Goal: Understand process/instructions: Learn about a topic

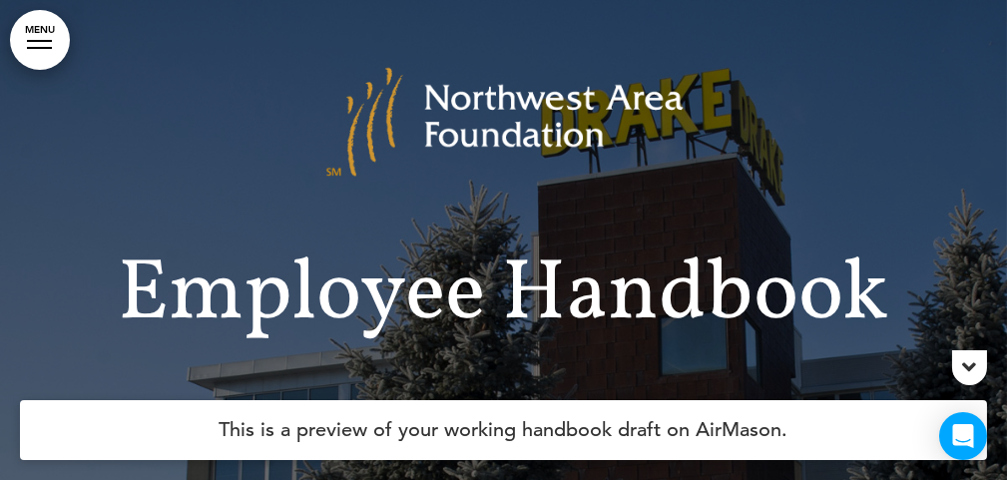
click at [40, 50] on link "MENU" at bounding box center [40, 40] width 60 height 60
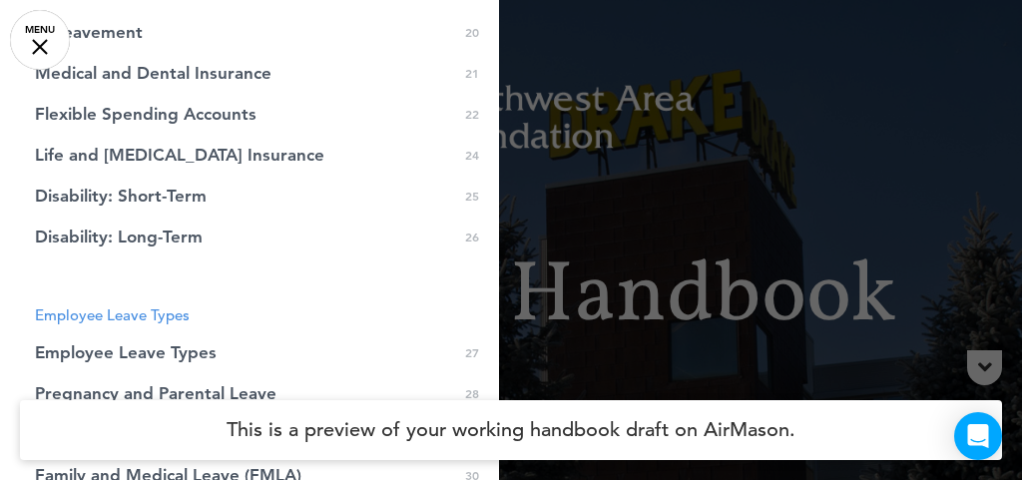
scroll to position [698, 0]
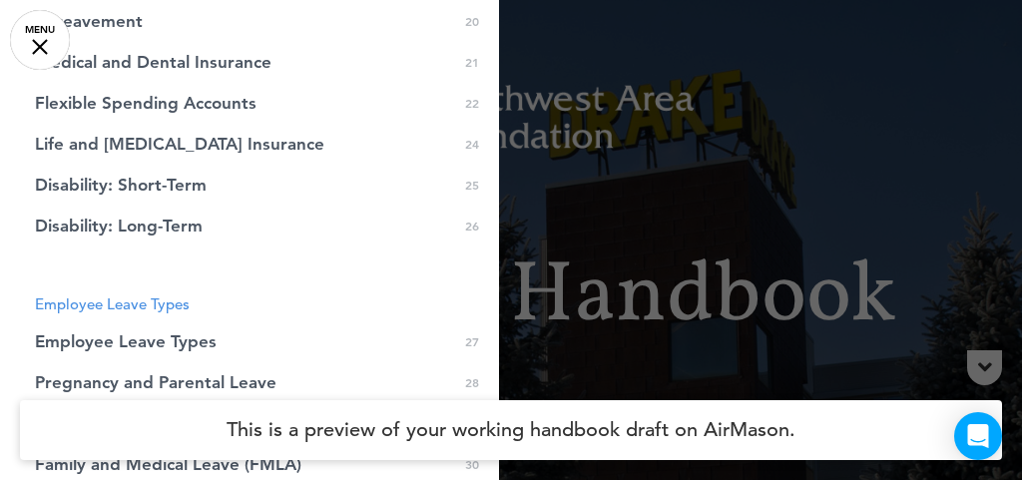
click at [133, 178] on span "Disability: Short-Term" at bounding box center [121, 185] width 172 height 17
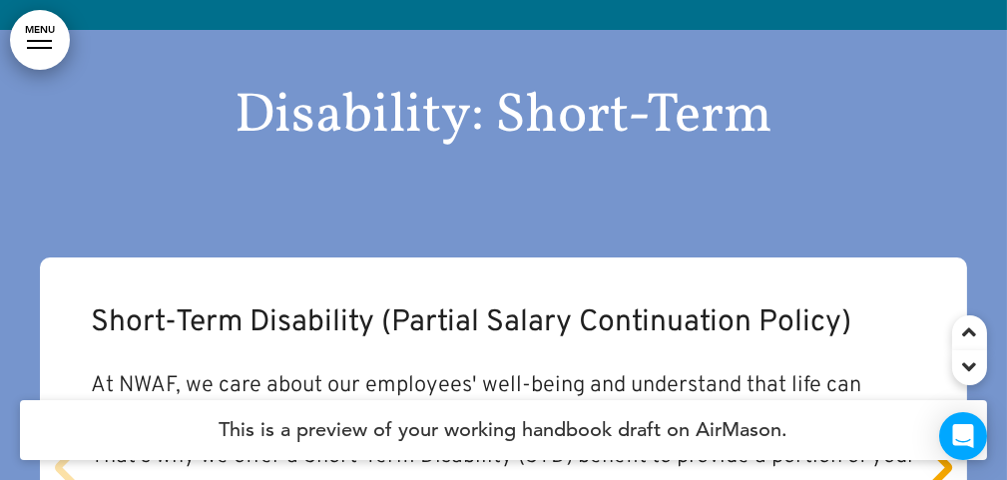
scroll to position [30772, 0]
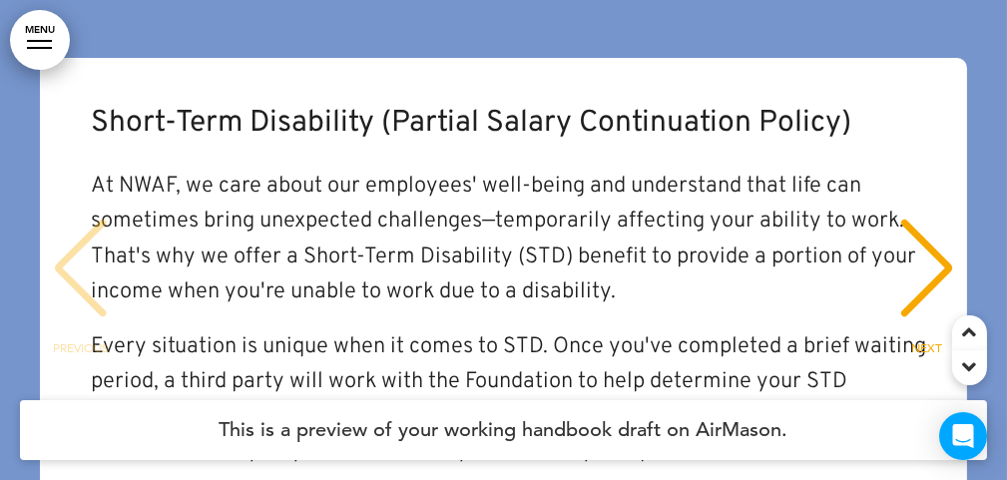
click at [919, 236] on div "NEXT" at bounding box center [926, 286] width 61 height 100
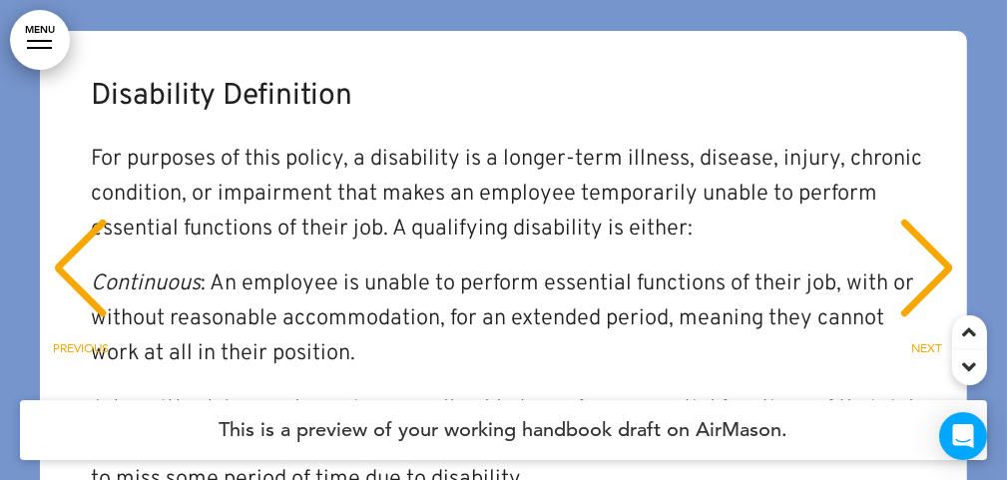
click at [920, 236] on div "NEXT" at bounding box center [926, 286] width 61 height 100
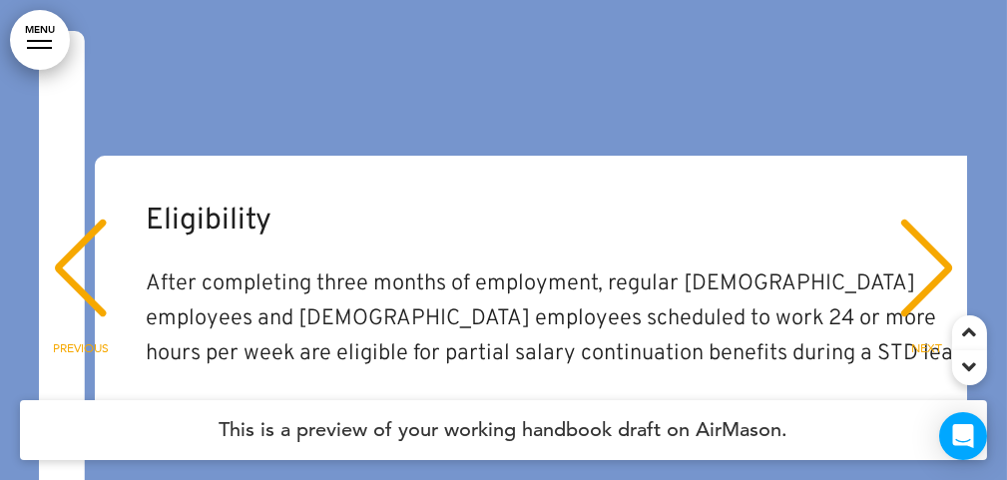
scroll to position [0, 1872]
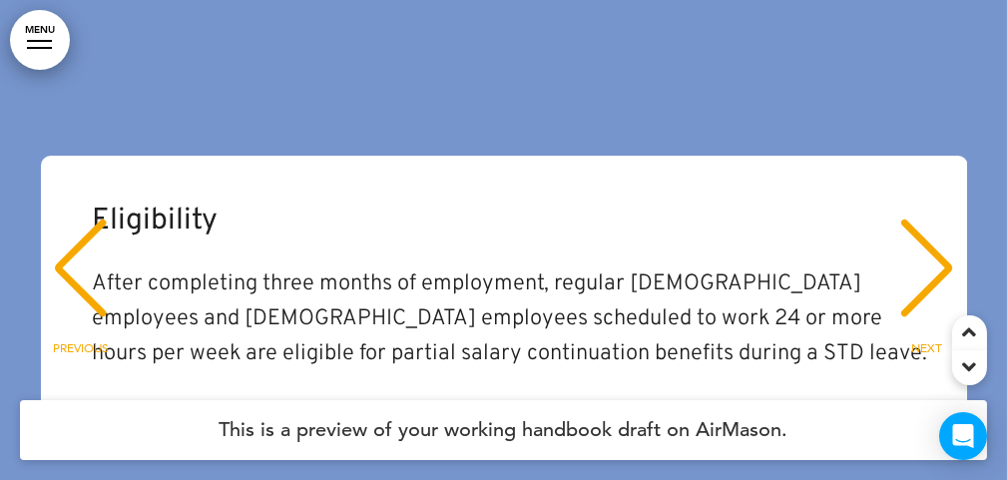
click at [920, 236] on div "NEXT" at bounding box center [926, 286] width 61 height 100
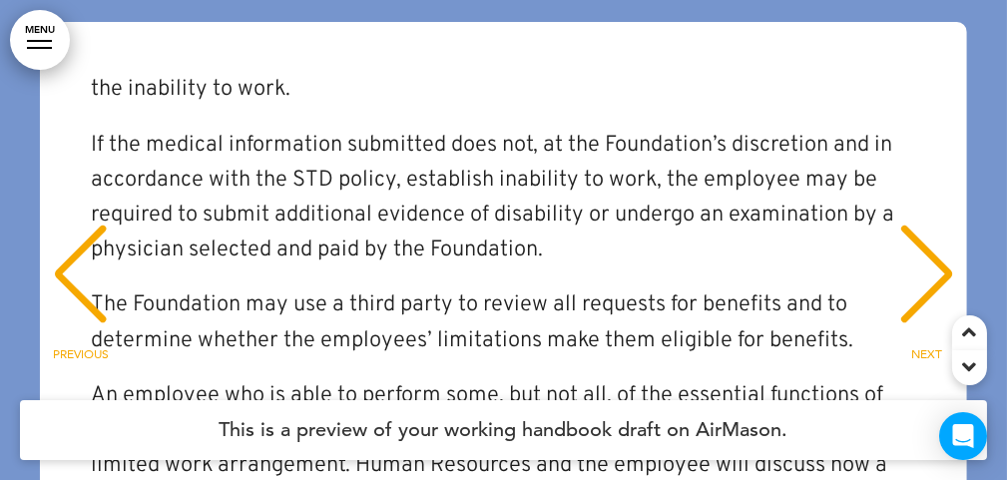
scroll to position [30871, 0]
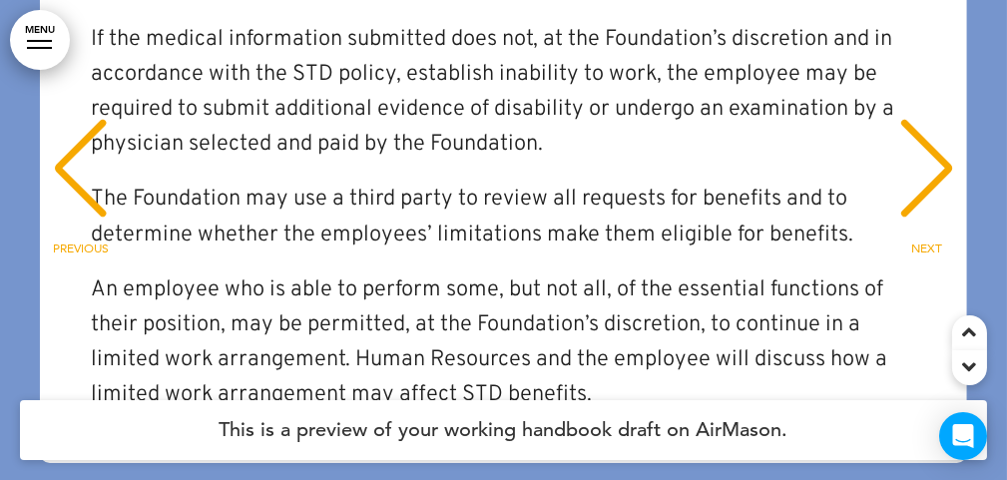
click at [919, 137] on div "NEXT" at bounding box center [926, 187] width 61 height 100
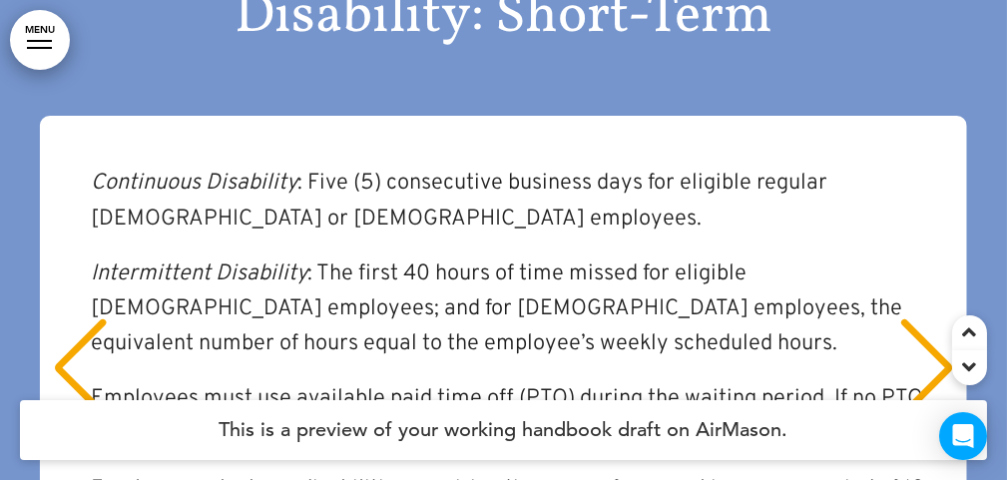
scroll to position [30772, 0]
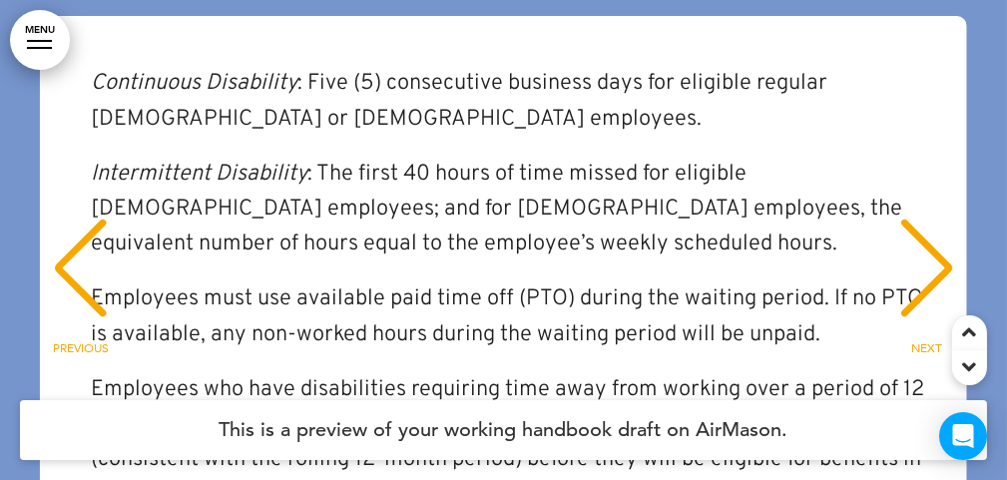
click at [922, 236] on div "NEXT" at bounding box center [926, 286] width 61 height 100
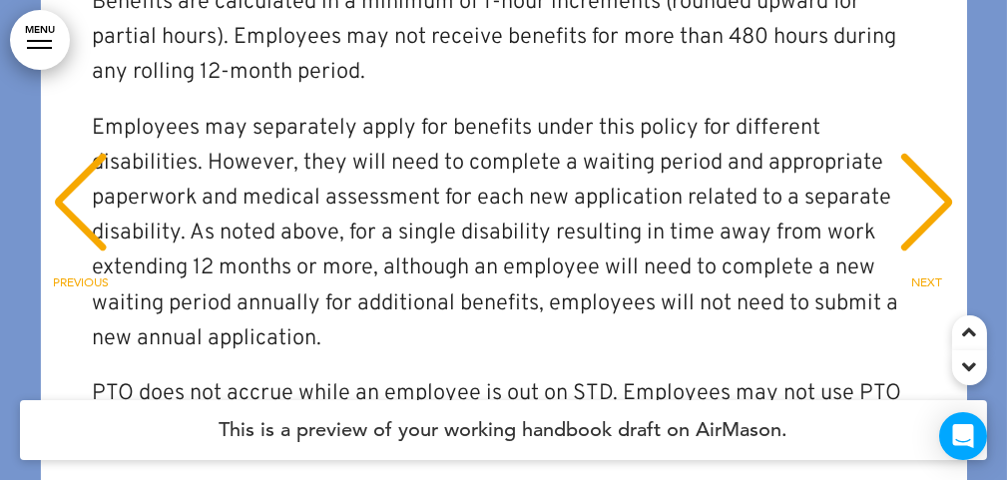
scroll to position [30871, 0]
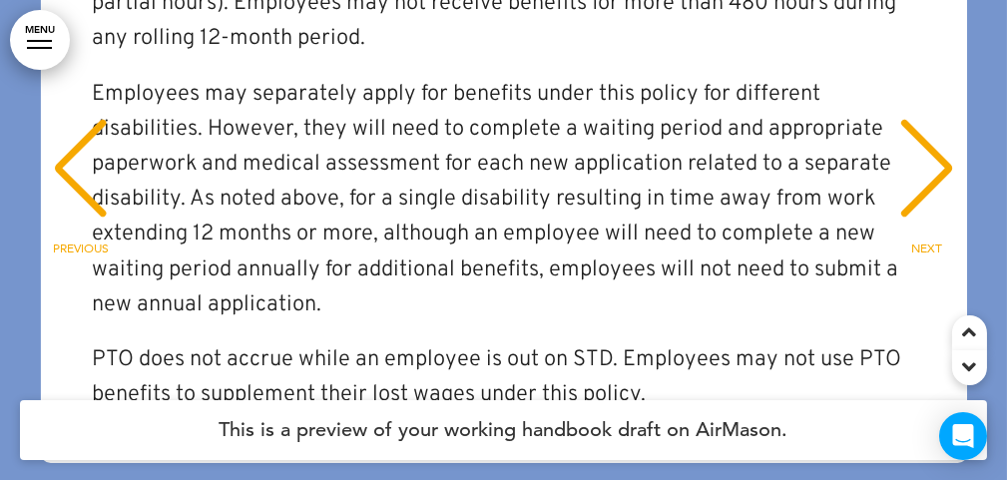
click at [916, 137] on div "NEXT" at bounding box center [926, 187] width 61 height 100
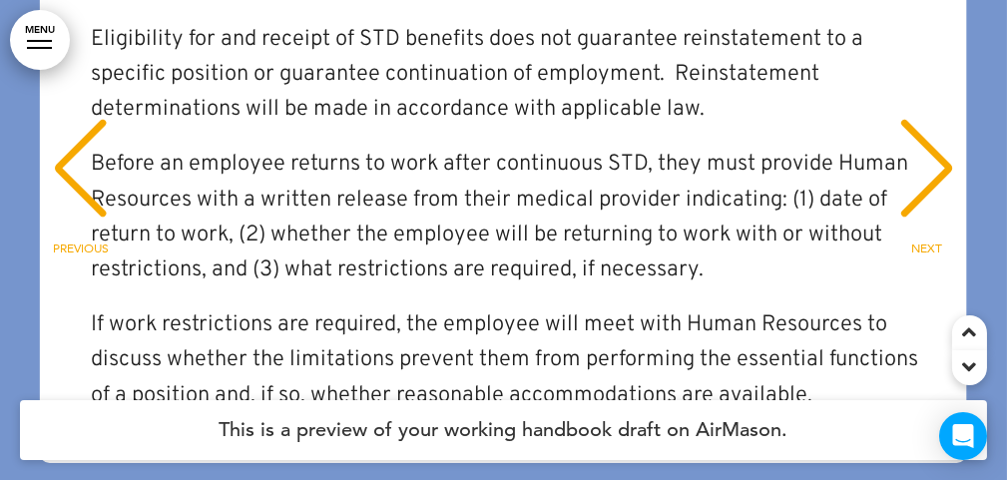
click at [913, 137] on div "NEXT" at bounding box center [926, 187] width 61 height 100
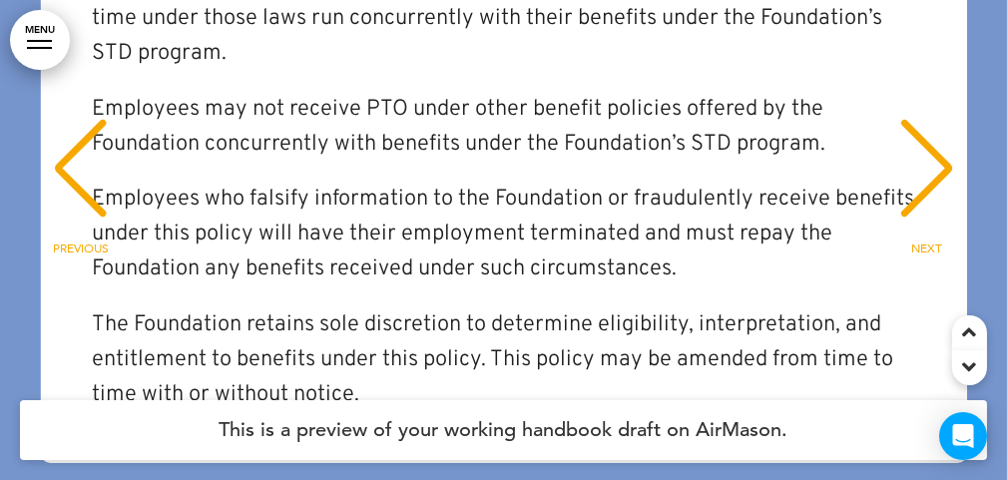
click at [41, 40] on div at bounding box center [39, 41] width 25 height 2
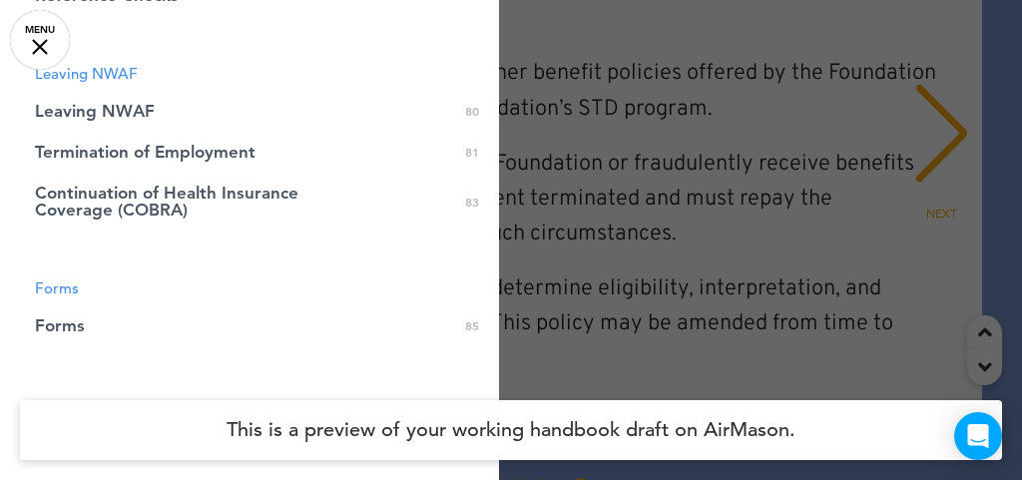
scroll to position [3073, 0]
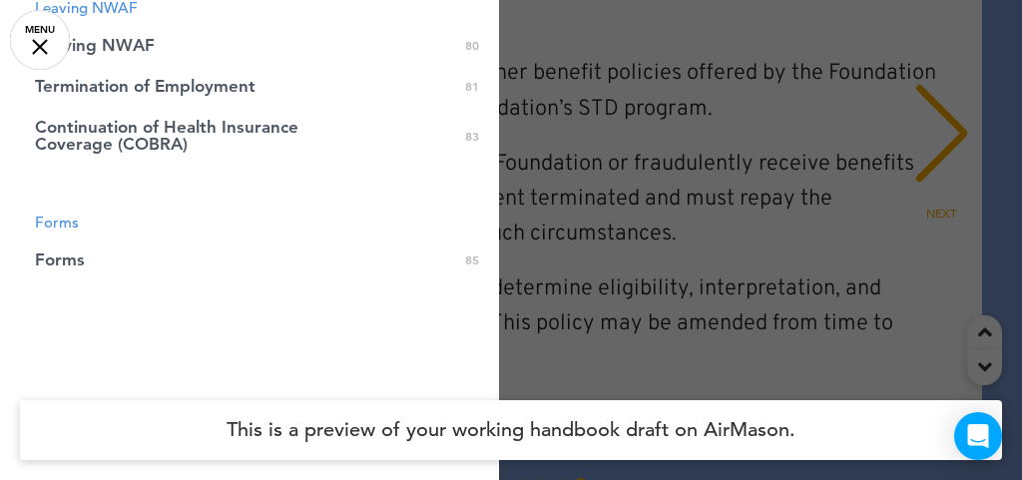
click at [98, 262] on link "Forms 0 85" at bounding box center [249, 259] width 499 height 41
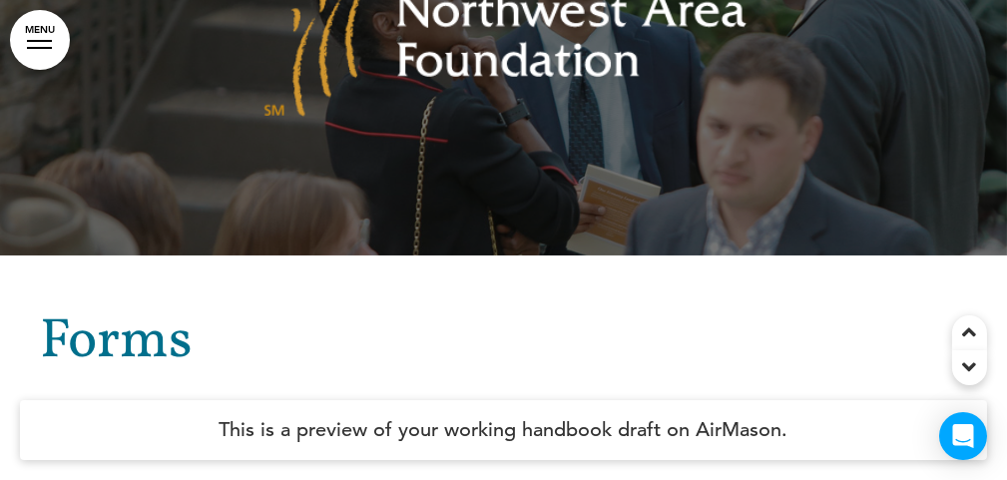
scroll to position [107099, 0]
